Goal: Find specific page/section

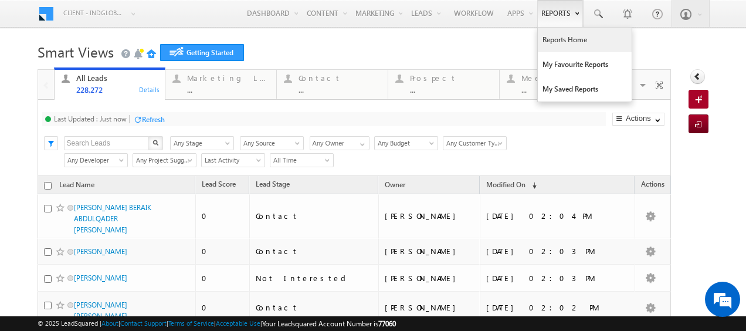
click at [558, 45] on link "Reports Home" at bounding box center [585, 40] width 94 height 25
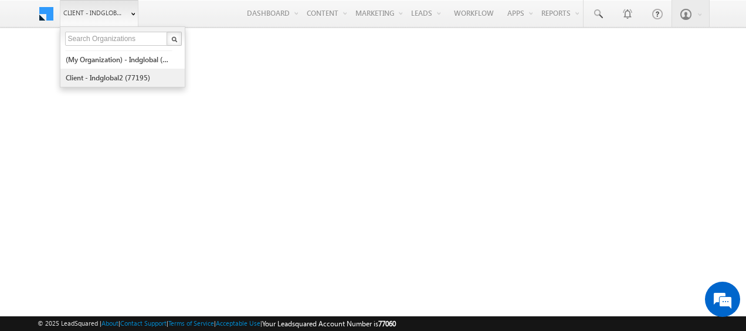
click at [114, 72] on link "Client - indglobal2 (77195)" at bounding box center [118, 78] width 107 height 18
